Goal: Information Seeking & Learning: Learn about a topic

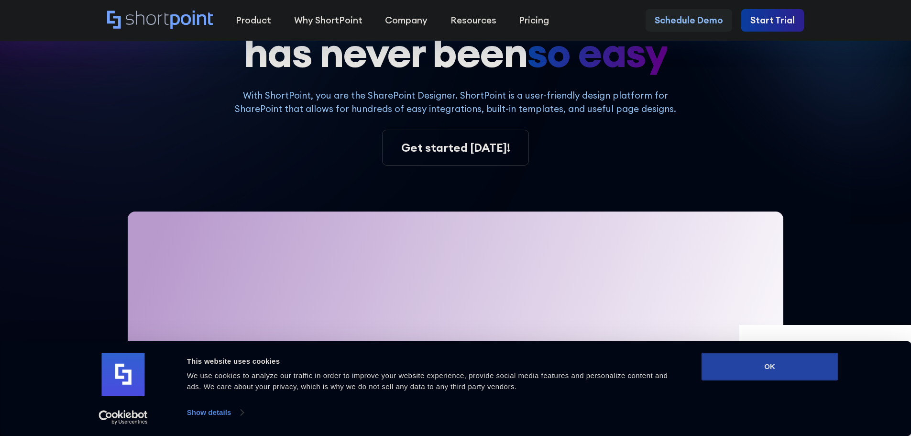
scroll to position [143, 0]
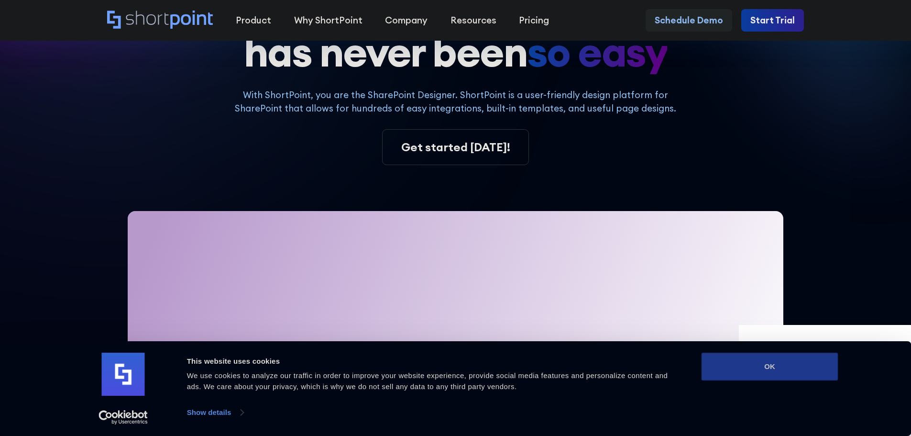
click at [802, 362] on button "OK" at bounding box center [770, 366] width 137 height 28
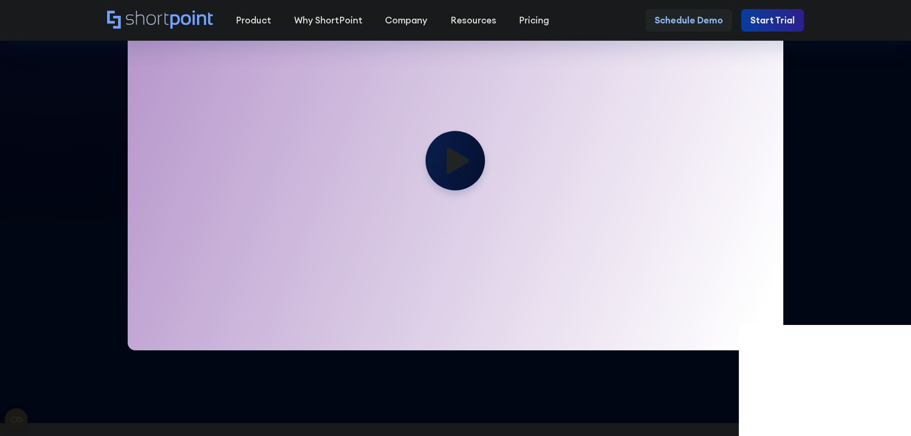
scroll to position [383, 0]
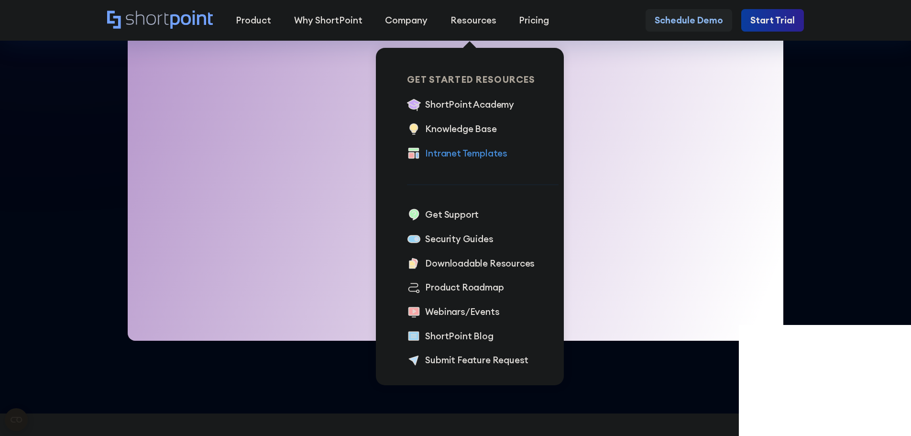
click at [459, 154] on div "Intranet Templates" at bounding box center [466, 153] width 82 height 14
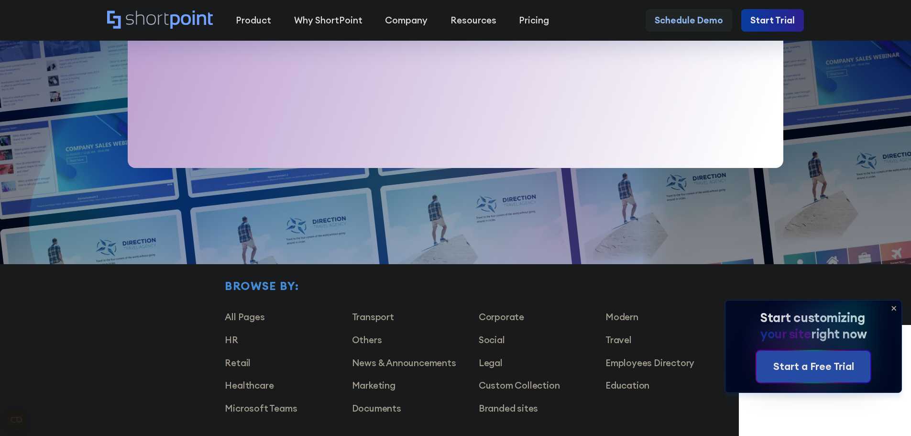
scroll to position [622, 0]
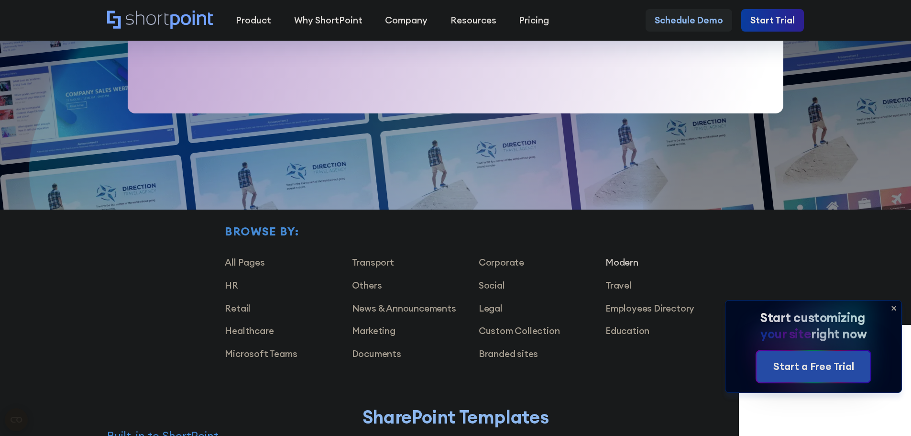
click at [616, 268] on link "Modern" at bounding box center [621, 261] width 33 height 11
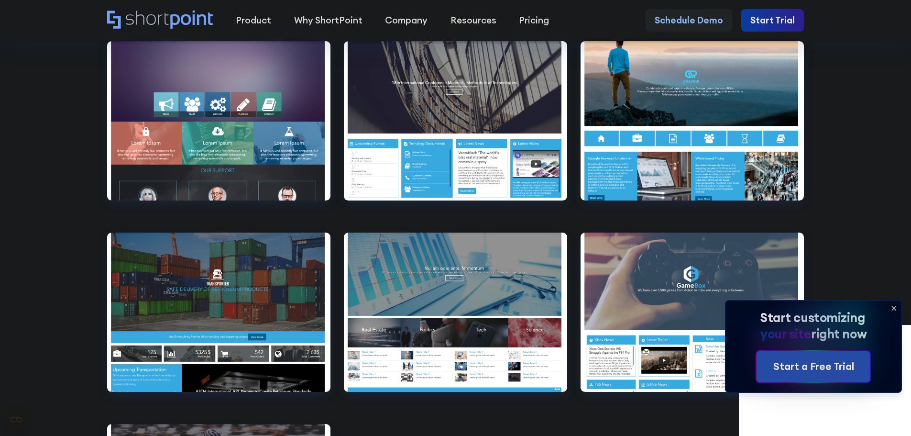
scroll to position [1148, 0]
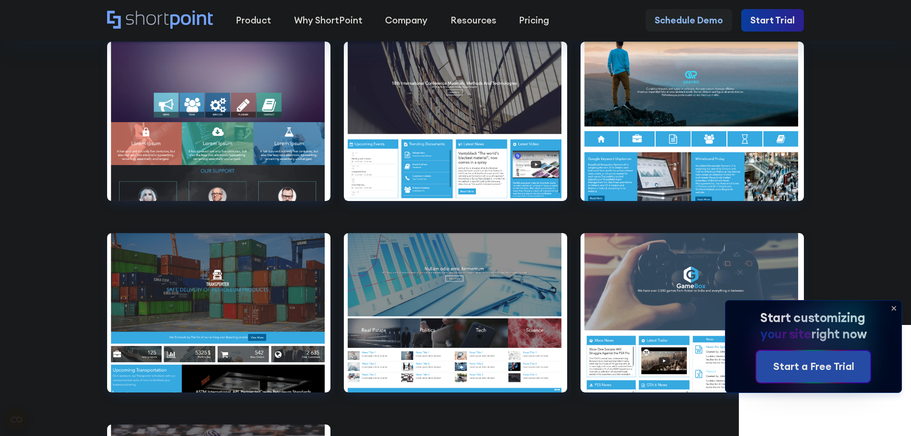
click at [849, 131] on section "Additional SharePoint Templates View live Airlines 1 Airlines 1 false Transport…" at bounding box center [455, 301] width 911 height 713
click at [893, 305] on icon at bounding box center [893, 307] width 15 height 15
